Goal: Use online tool/utility: Use online tool/utility

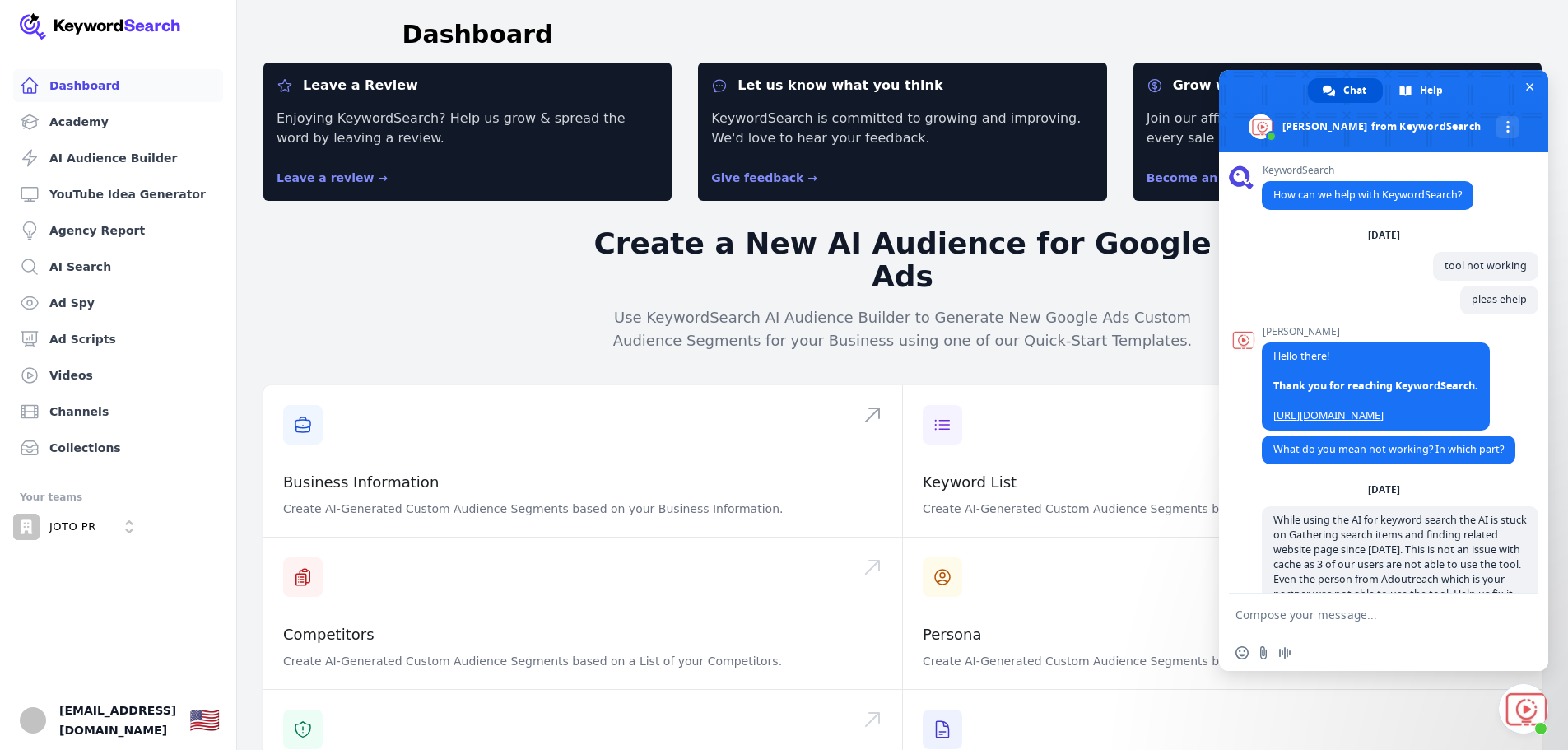
click at [377, 408] on body "Dashboard Academy AI Audience Builder YouTube Idea Generator Agency Report AI S…" at bounding box center [784, 375] width 1568 height 750
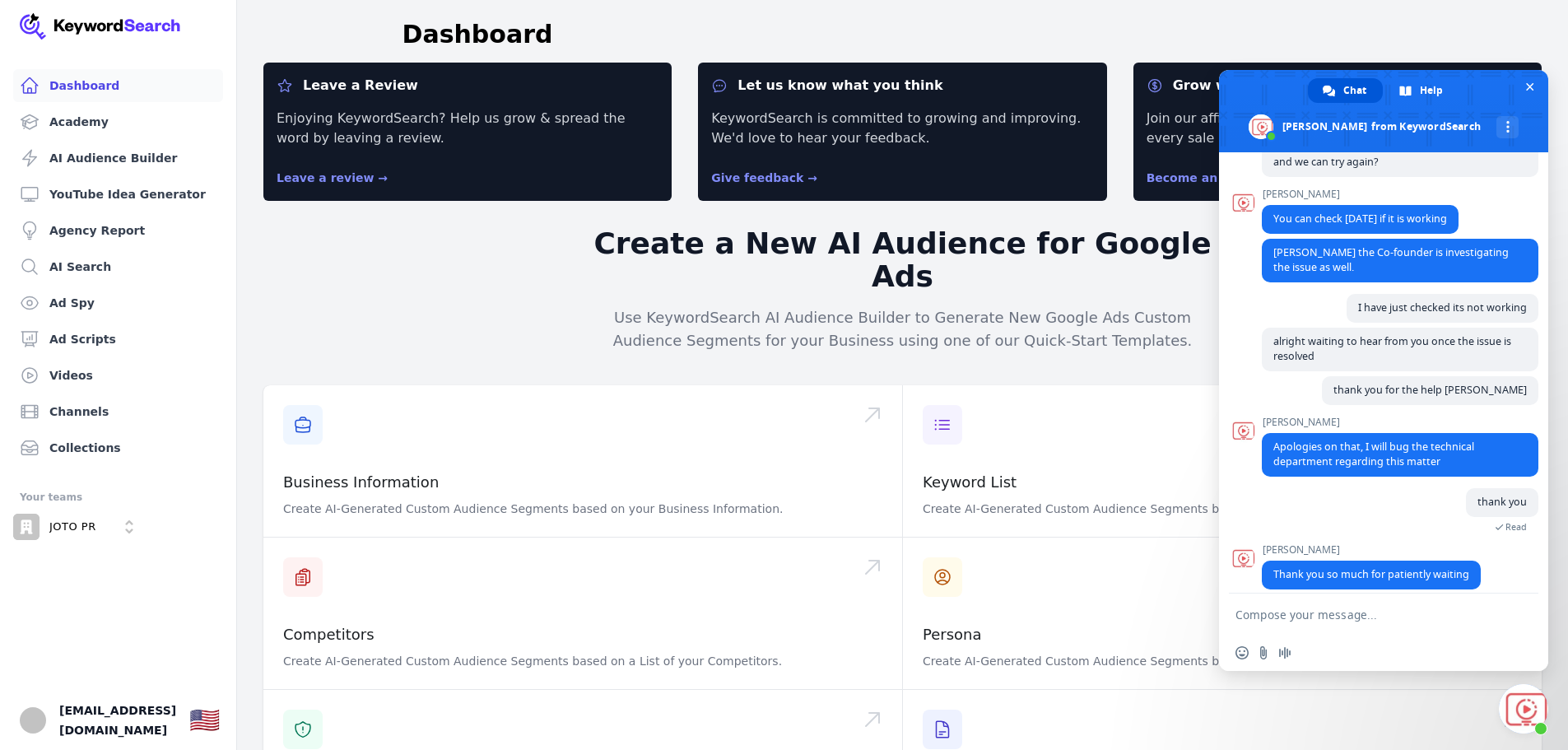
scroll to position [2254, 0]
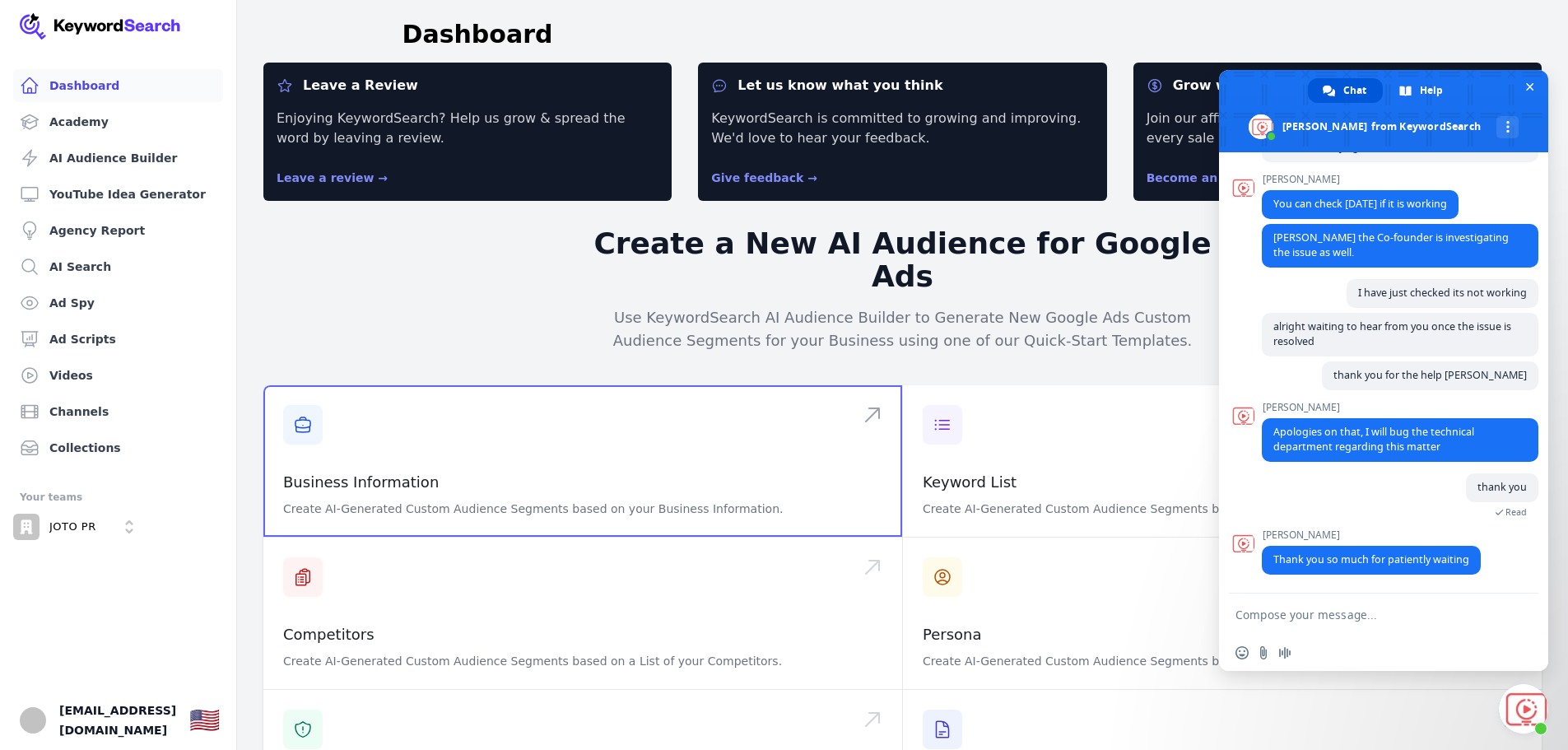
click at [421, 422] on span at bounding box center [583, 461] width 639 height 151
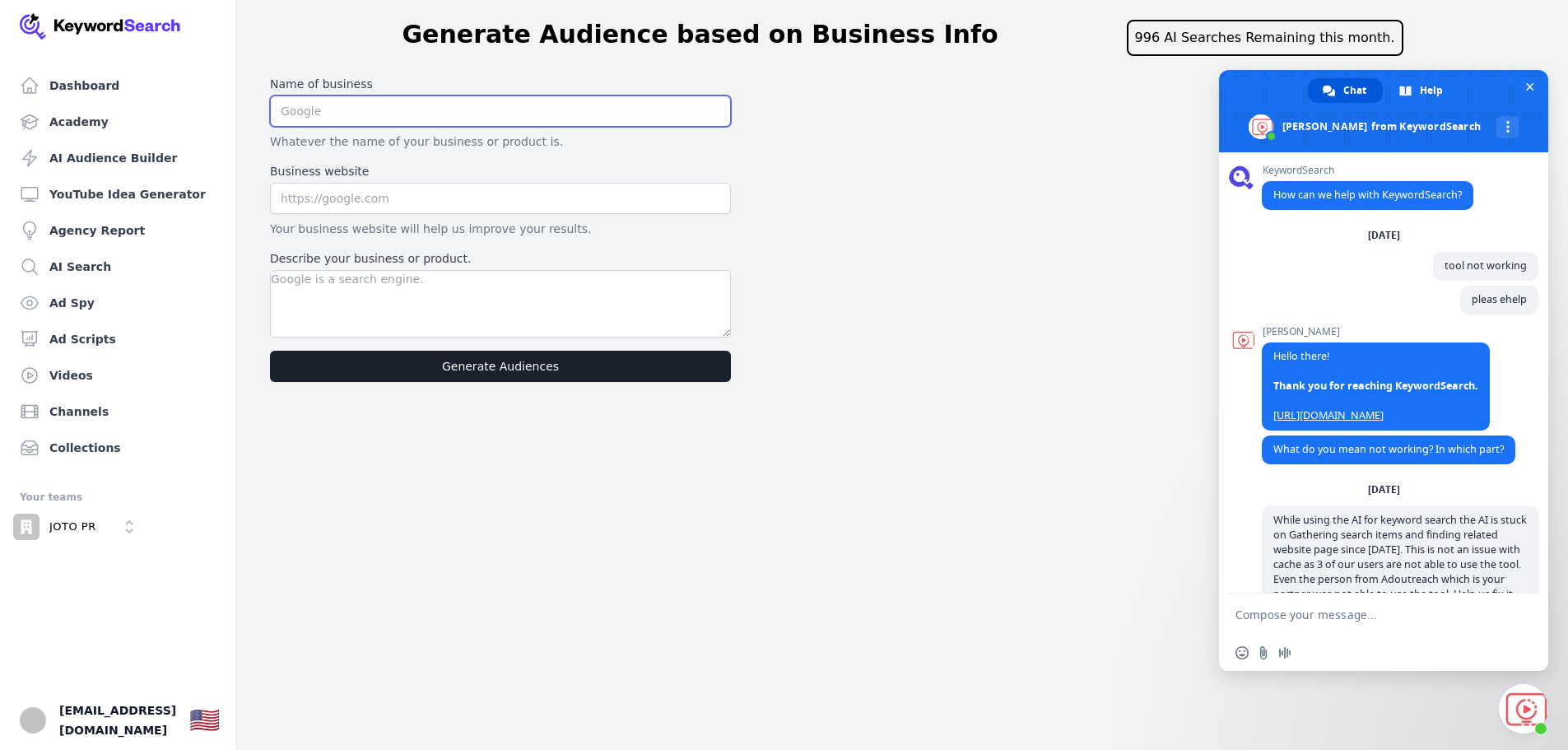
click at [417, 117] on input "text" at bounding box center [500, 111] width 461 height 31
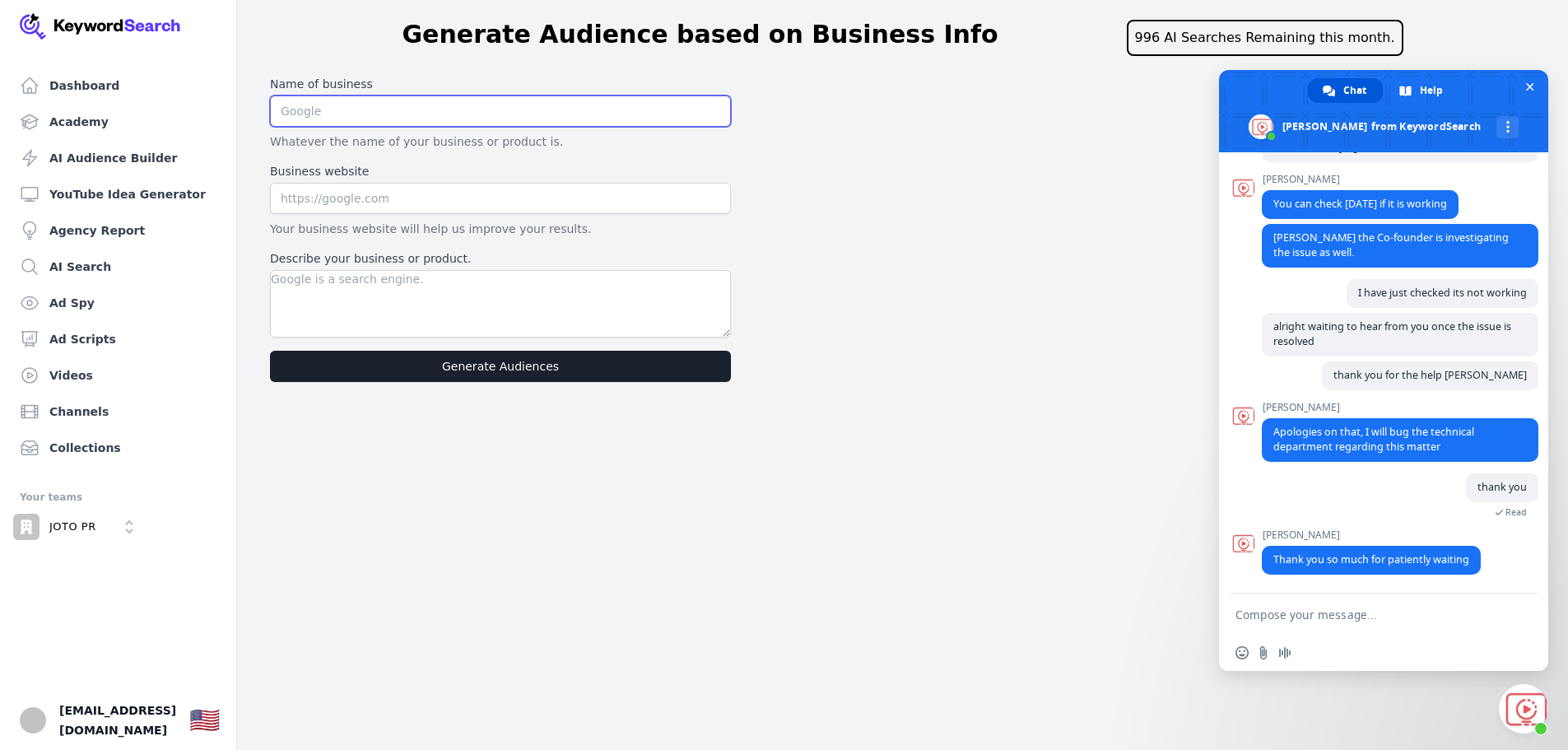
type input "JOTO PR Disruptors"
click at [520, 186] on input "text" at bounding box center [500, 198] width 461 height 31
type input "[DOMAIN_NAME]"
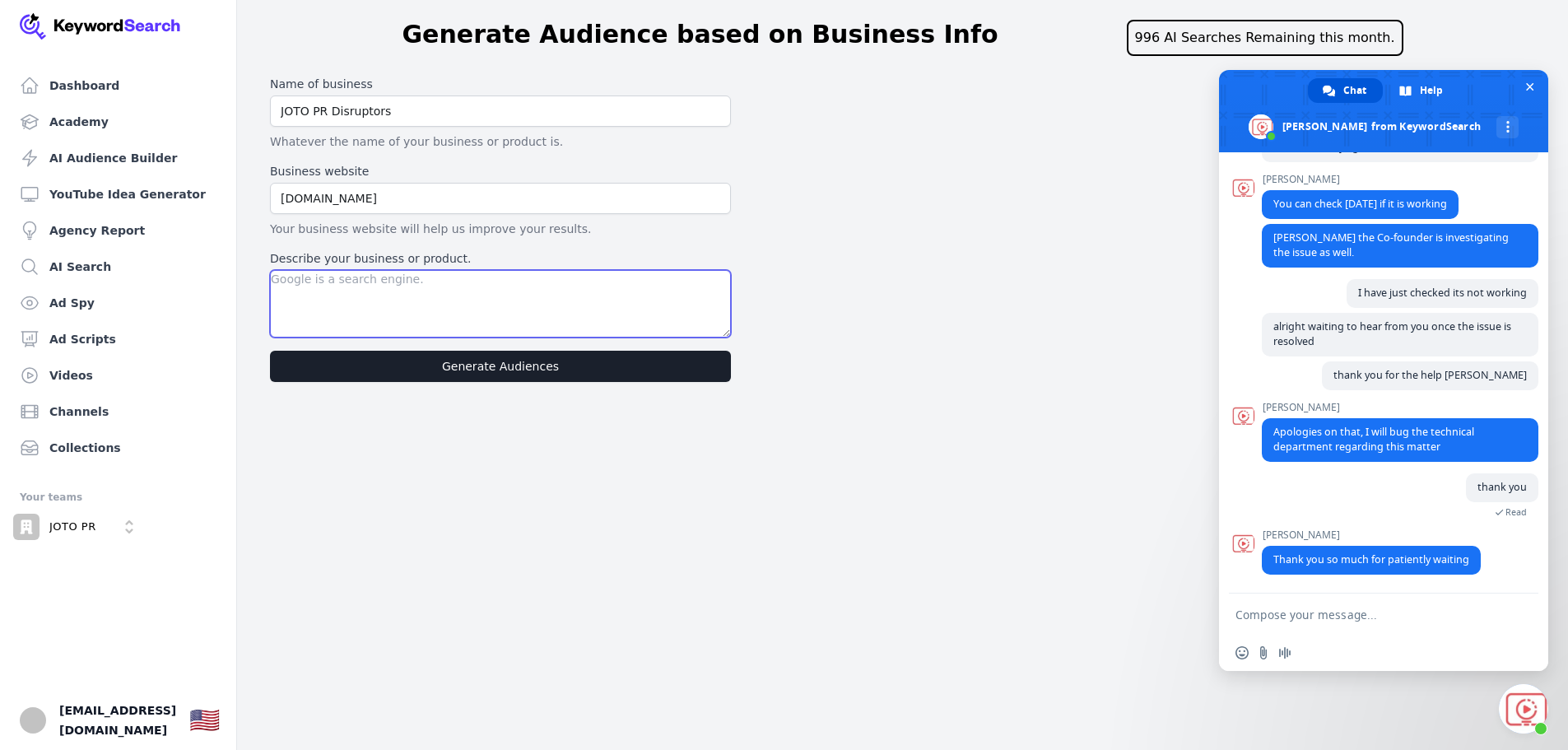
click at [490, 294] on textarea "Describe your business or product." at bounding box center [500, 304] width 461 height 68
type textarea "A PR company that has a full proof deliverable responsibility and they calll it…"
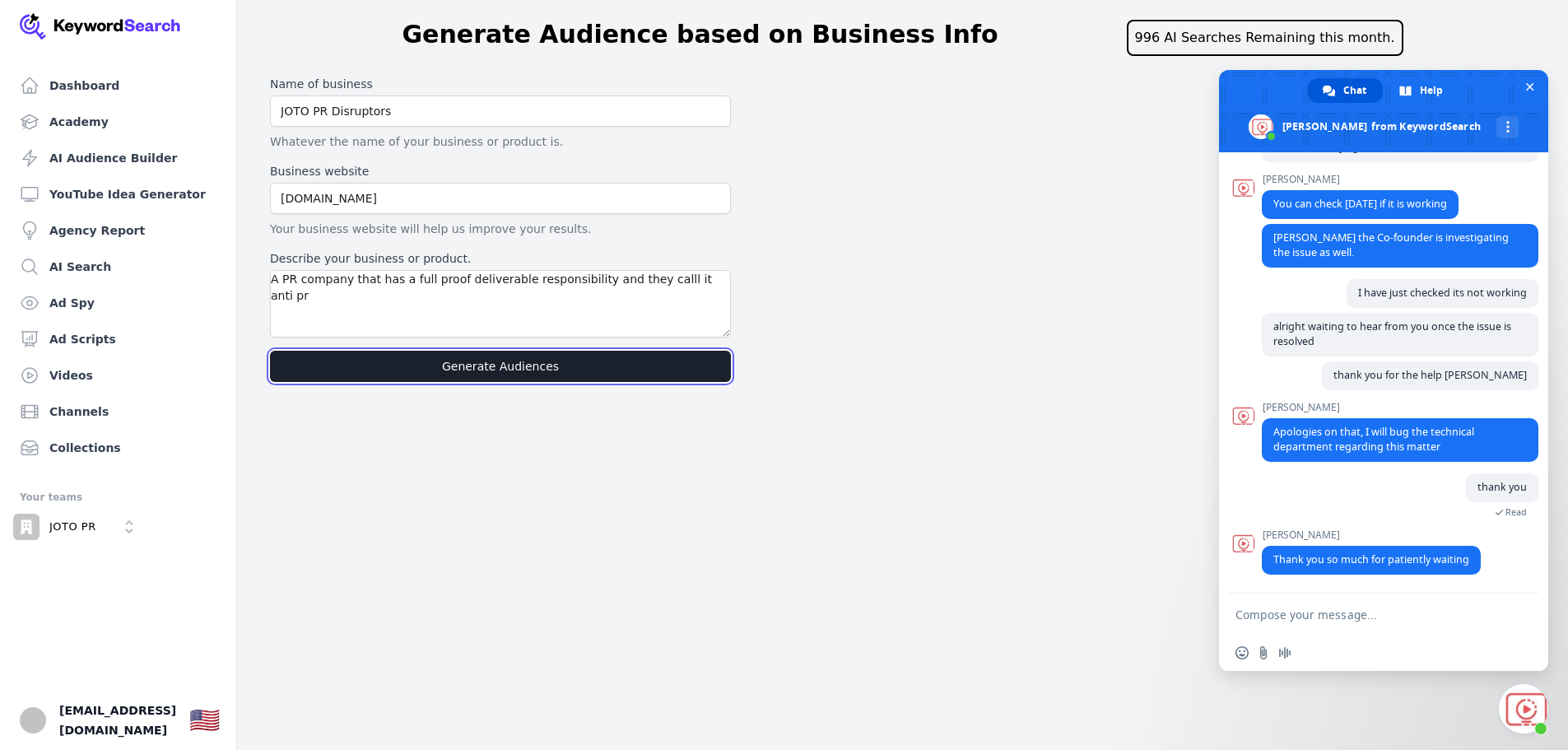
click at [528, 367] on button "Generate Audiences" at bounding box center [500, 366] width 461 height 31
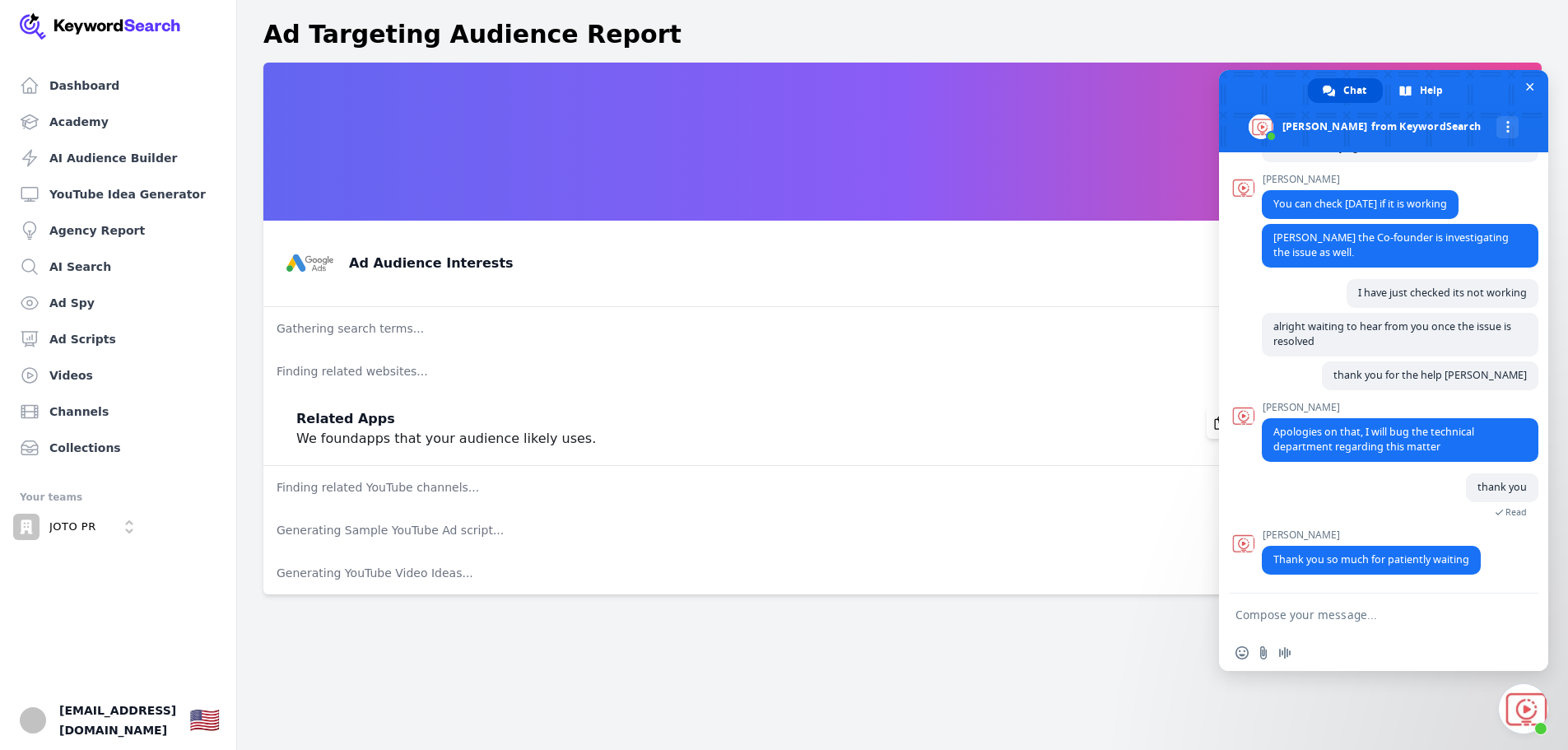
click at [1331, 619] on textarea "Compose your message..." at bounding box center [1365, 615] width 260 height 15
